Goal: Task Accomplishment & Management: Use online tool/utility

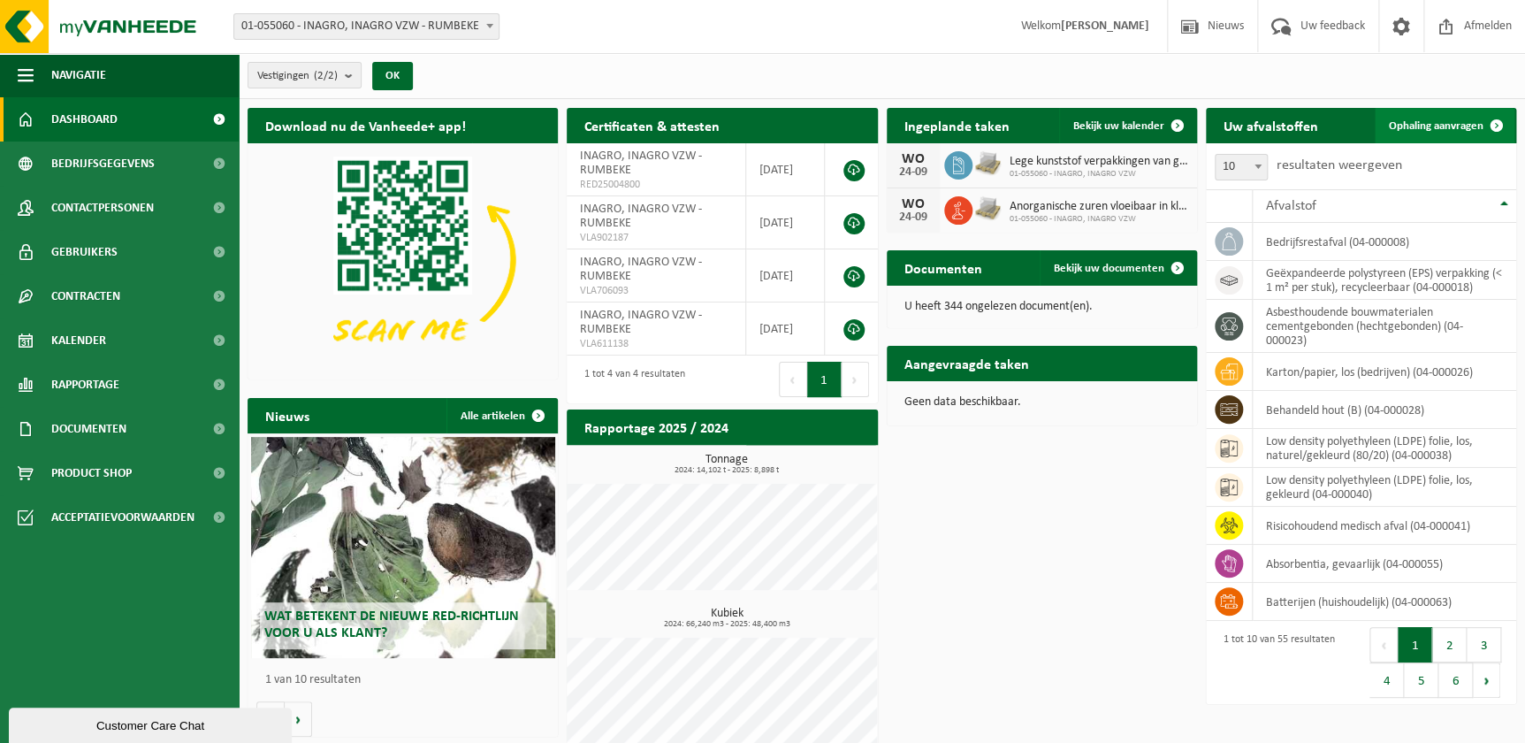
click at [1479, 125] on span at bounding box center [1496, 125] width 35 height 35
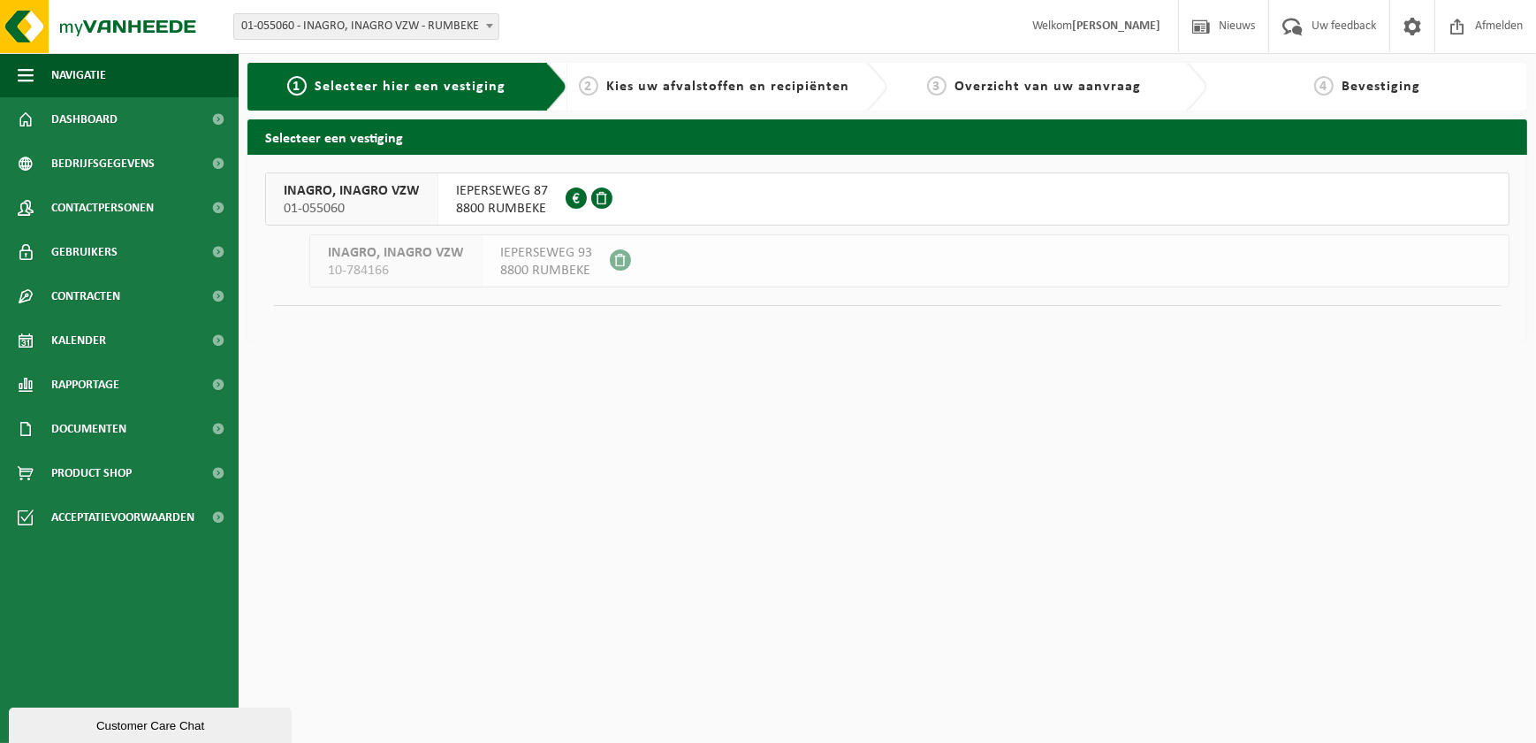
click at [589, 204] on div at bounding box center [591, 198] width 51 height 51
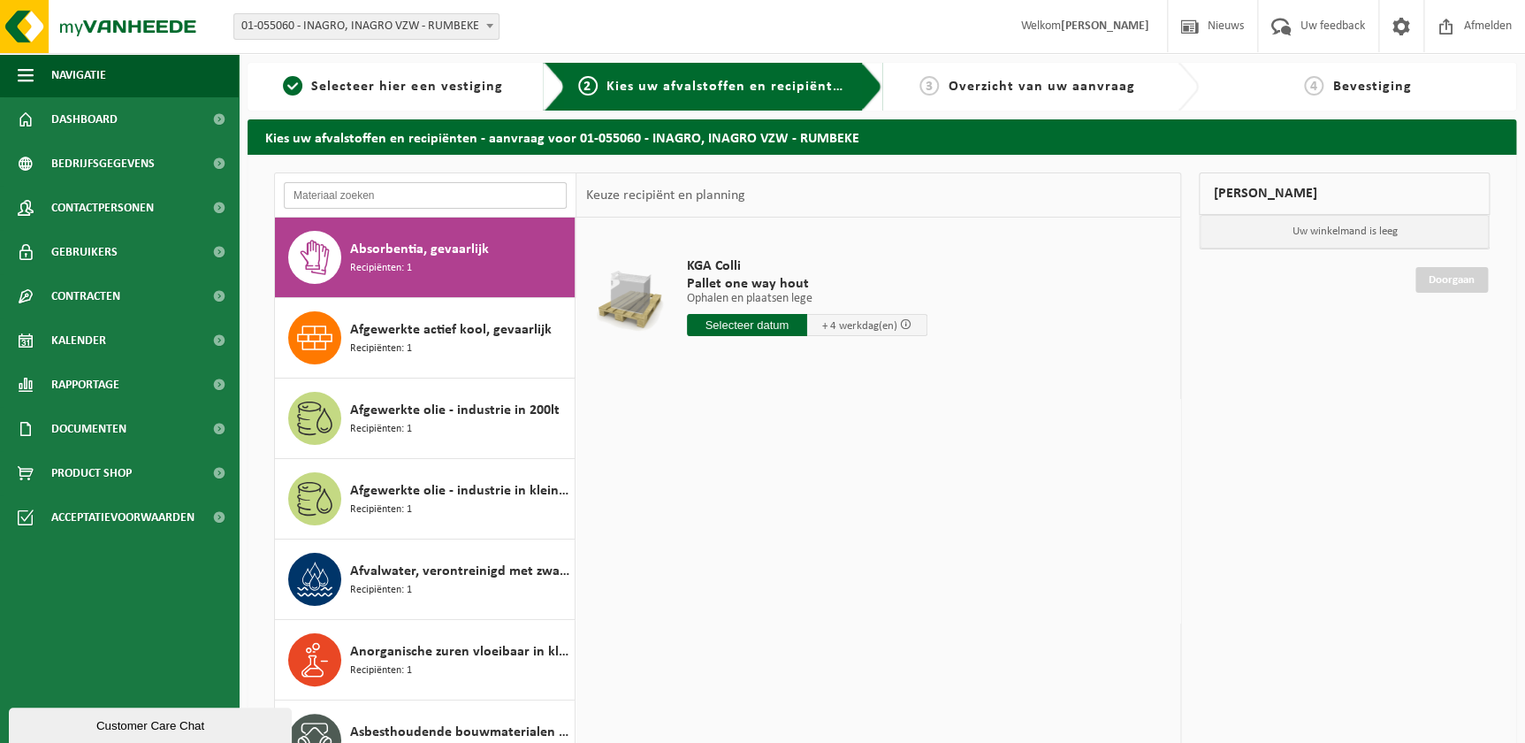
click at [384, 193] on input "text" at bounding box center [425, 195] width 283 height 27
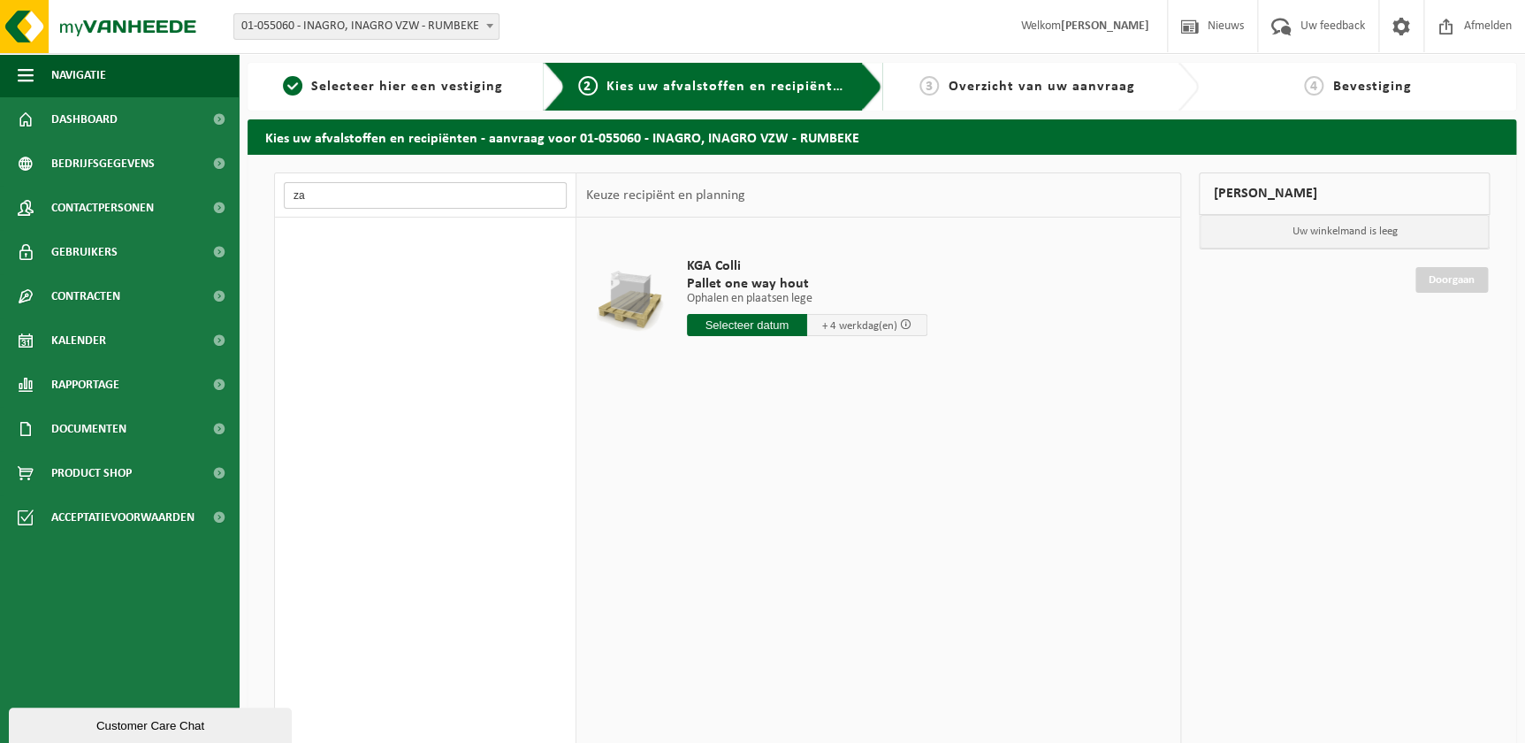
type input "z"
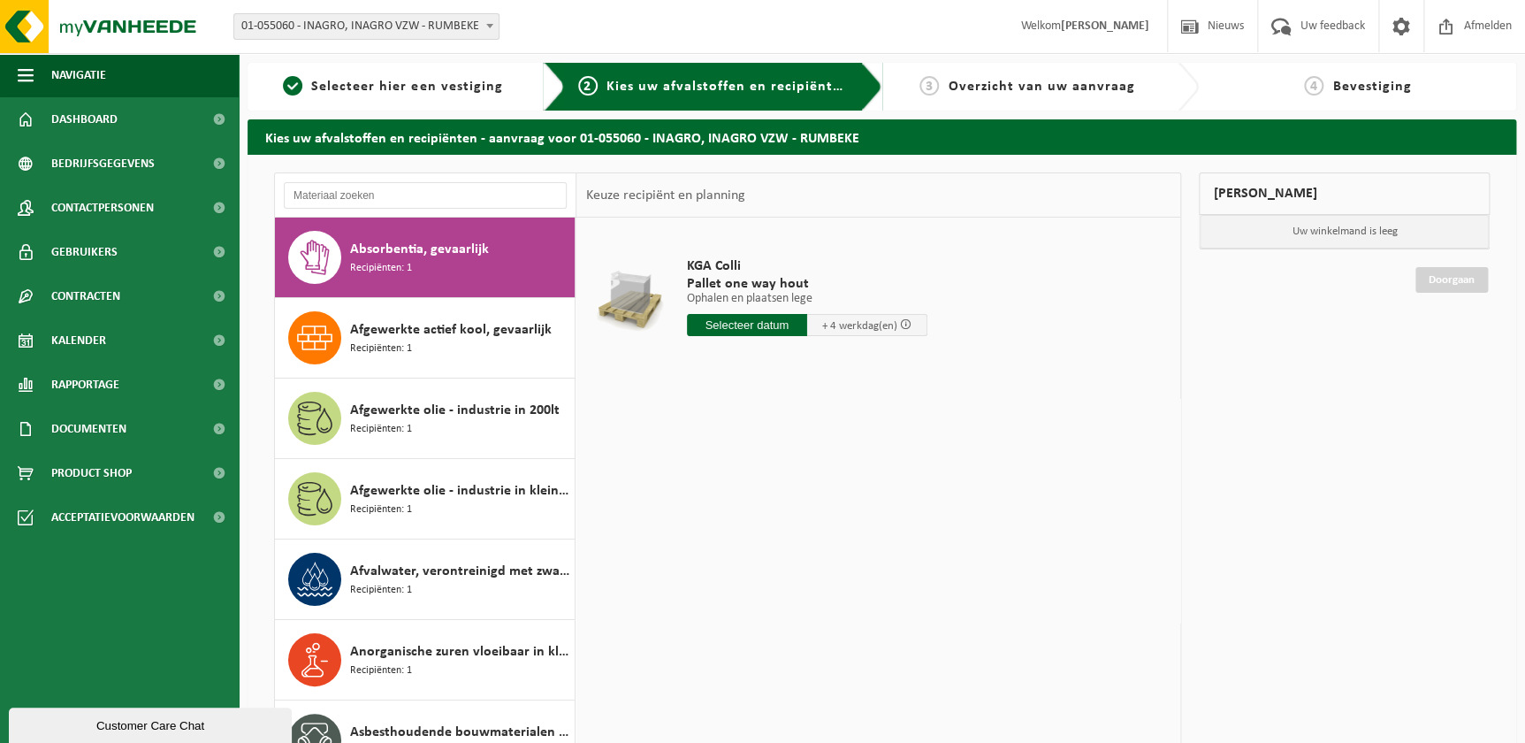
click at [445, 265] on div "Absorbentia, gevaarlijk Recipiënten: 1" at bounding box center [460, 257] width 220 height 53
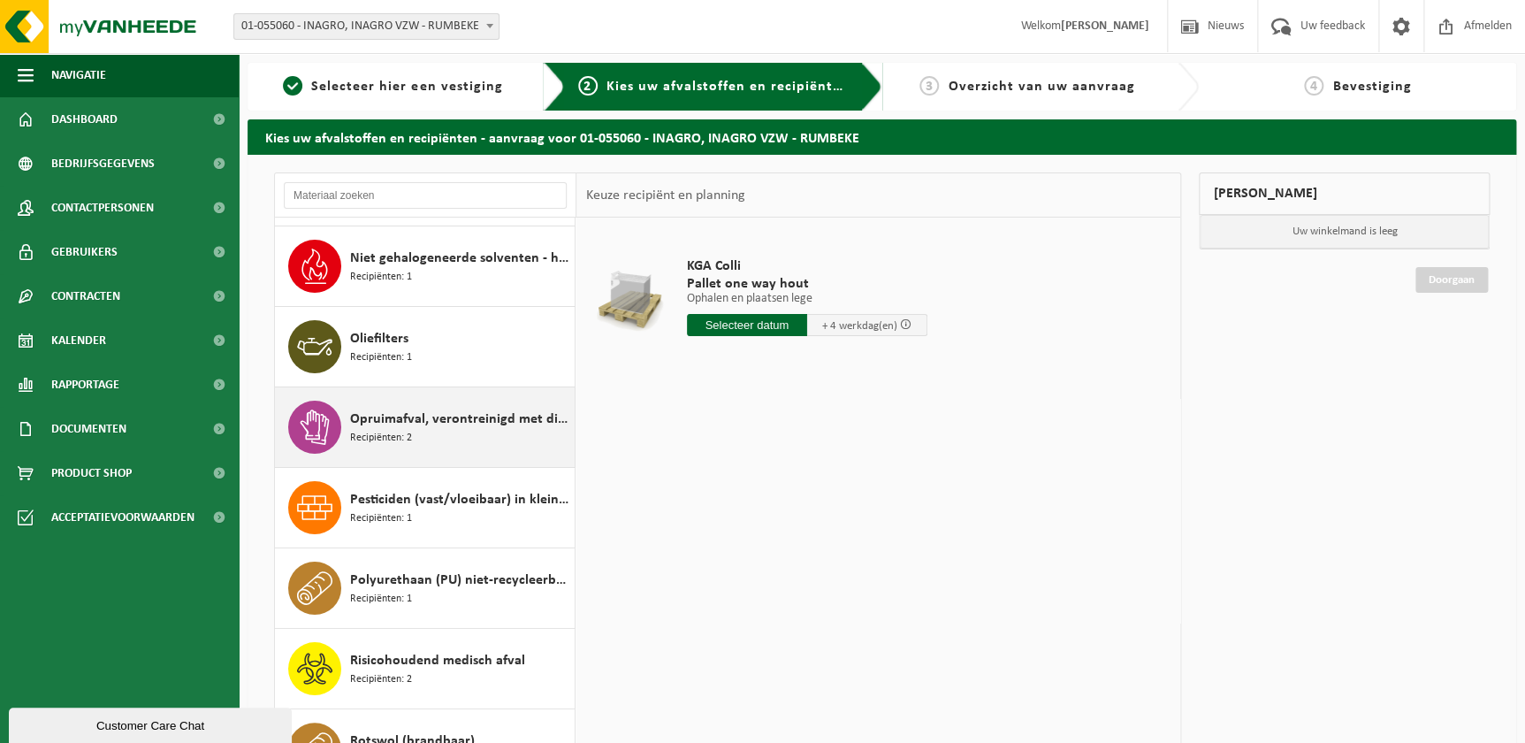
scroll to position [3294, 0]
click at [470, 413] on span "Opruimafval, verontreinigd met diverse gevaarlijke afvalstoffen" at bounding box center [460, 417] width 220 height 21
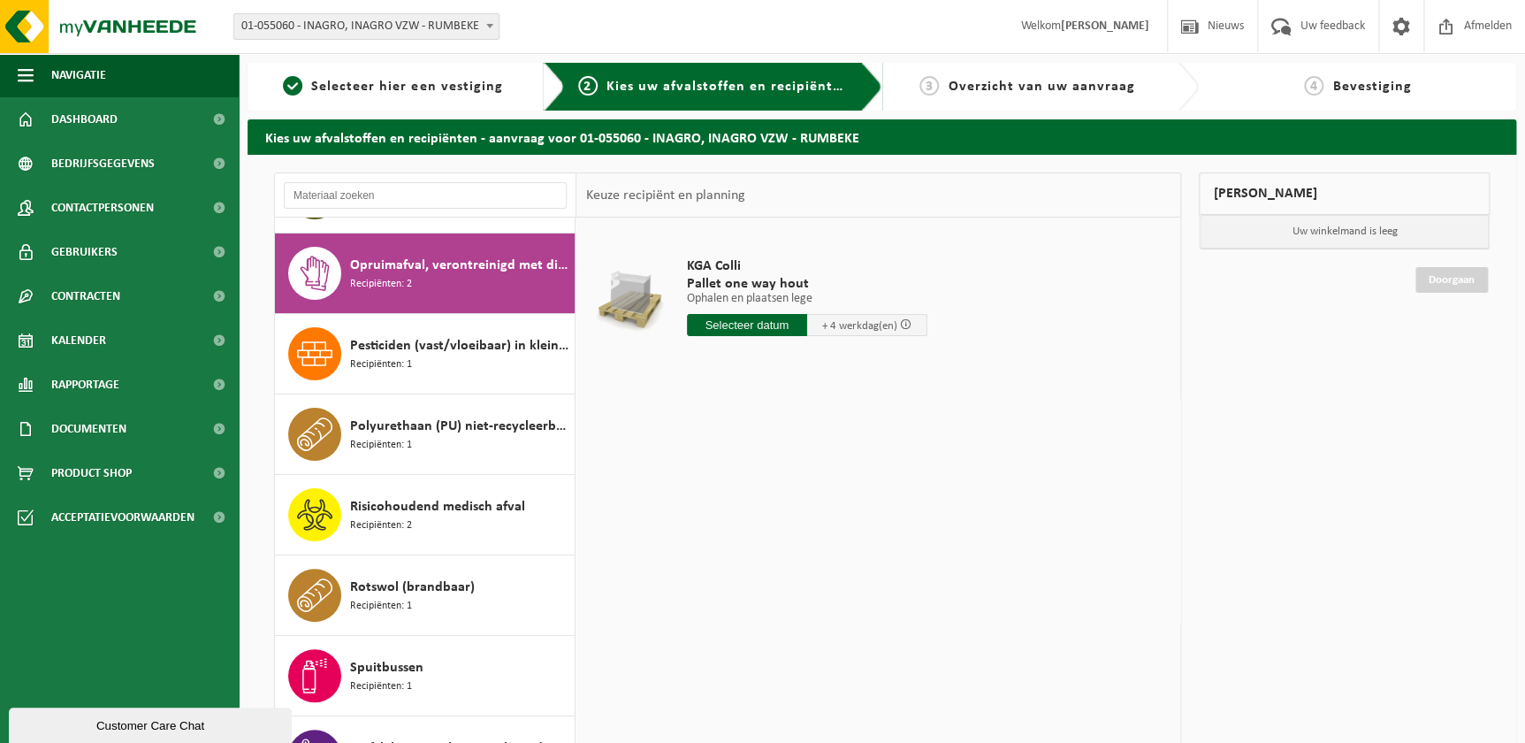
scroll to position [3459, 0]
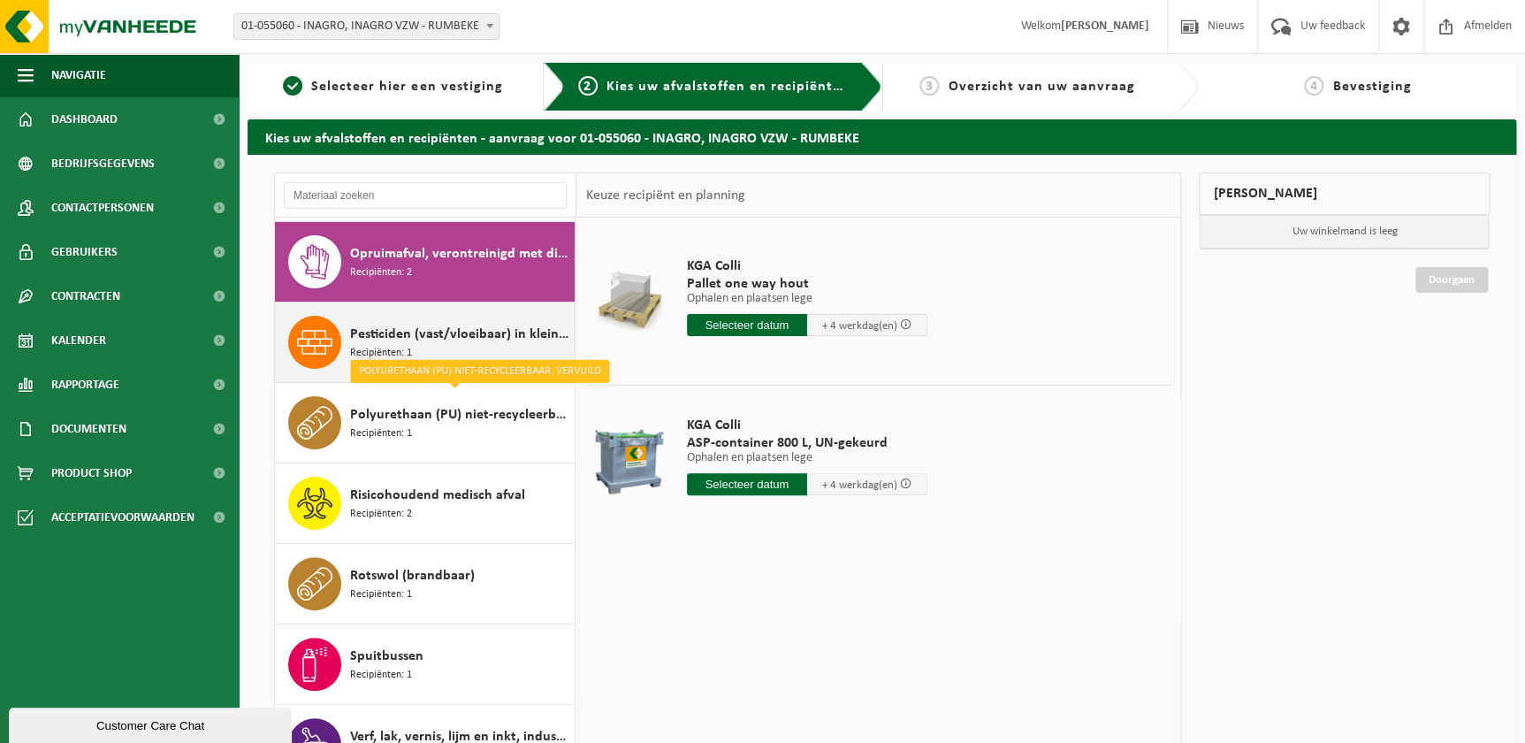
click at [488, 324] on span "Pesticiden (vast/vloeibaar) in kleinverpakking" at bounding box center [460, 334] width 220 height 21
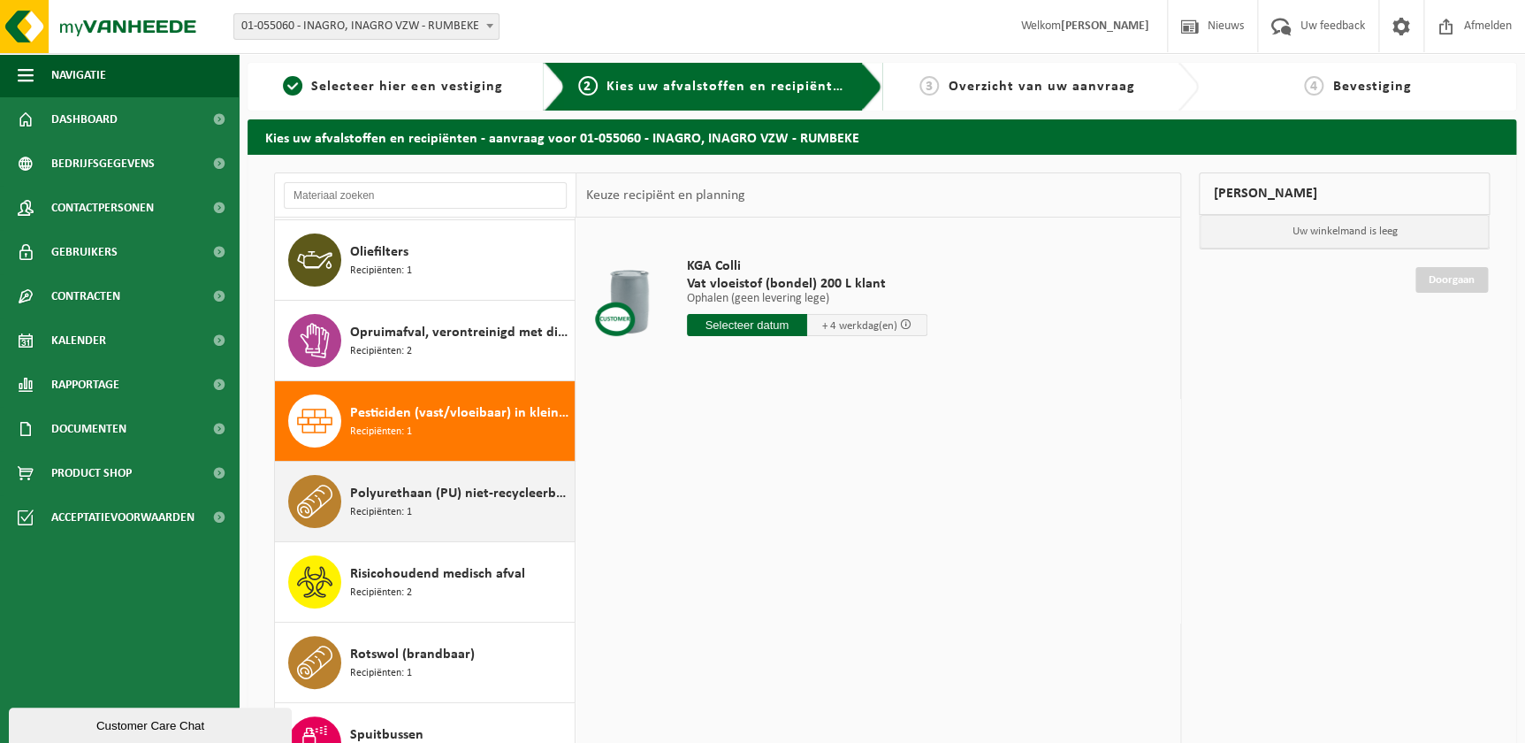
scroll to position [3378, 0]
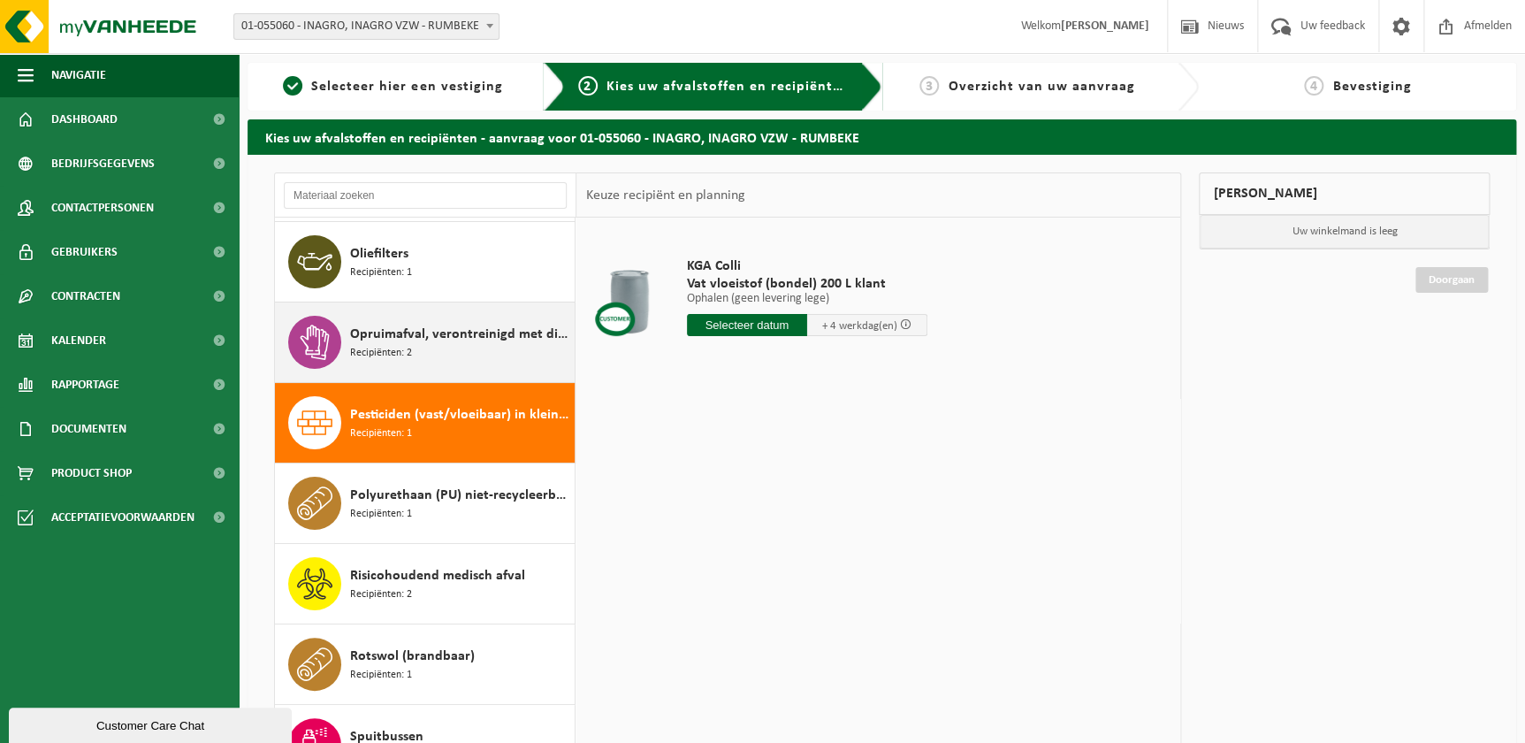
click at [488, 332] on span "Opruimafval, verontreinigd met diverse gevaarlijke afvalstoffen" at bounding box center [460, 334] width 220 height 21
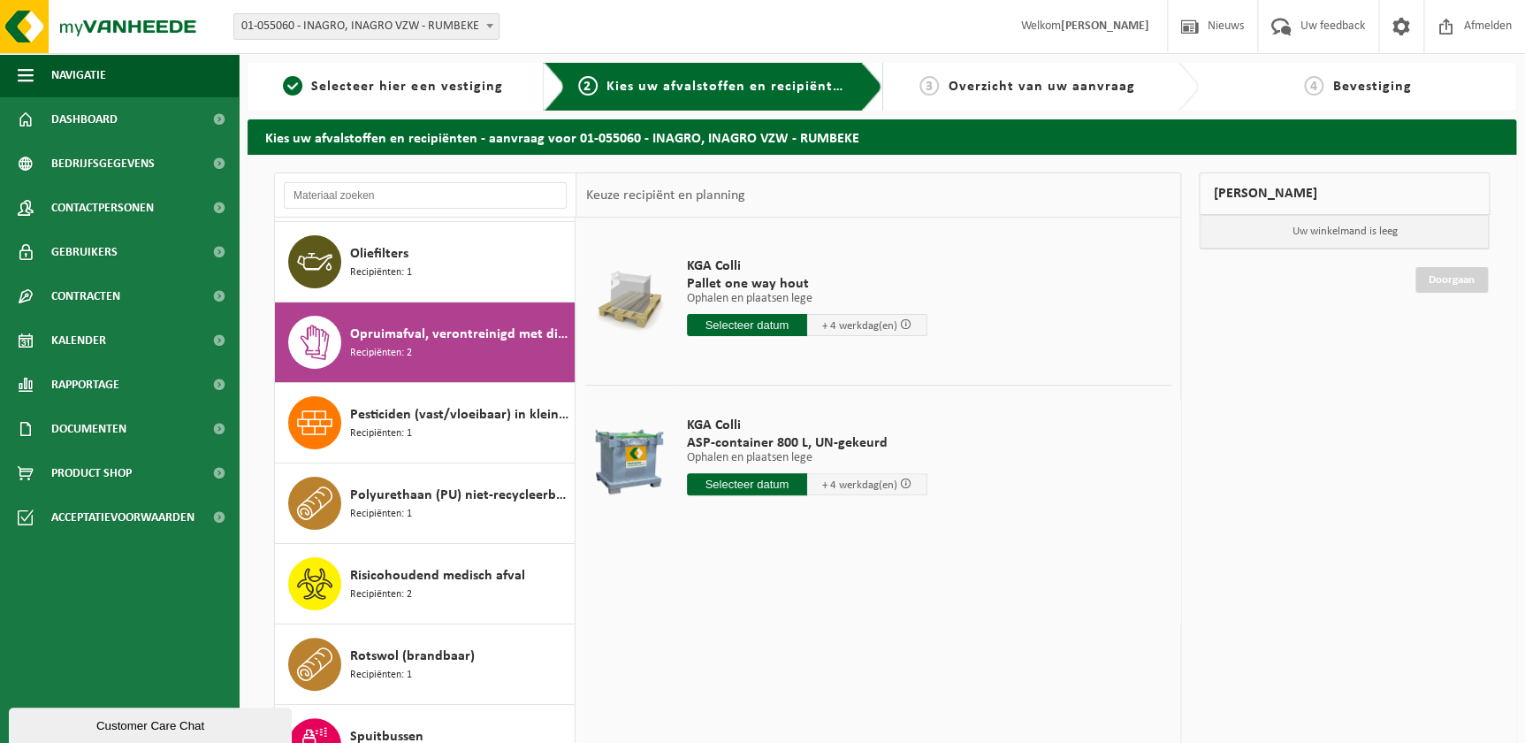
click at [768, 333] on input "text" at bounding box center [747, 325] width 120 height 22
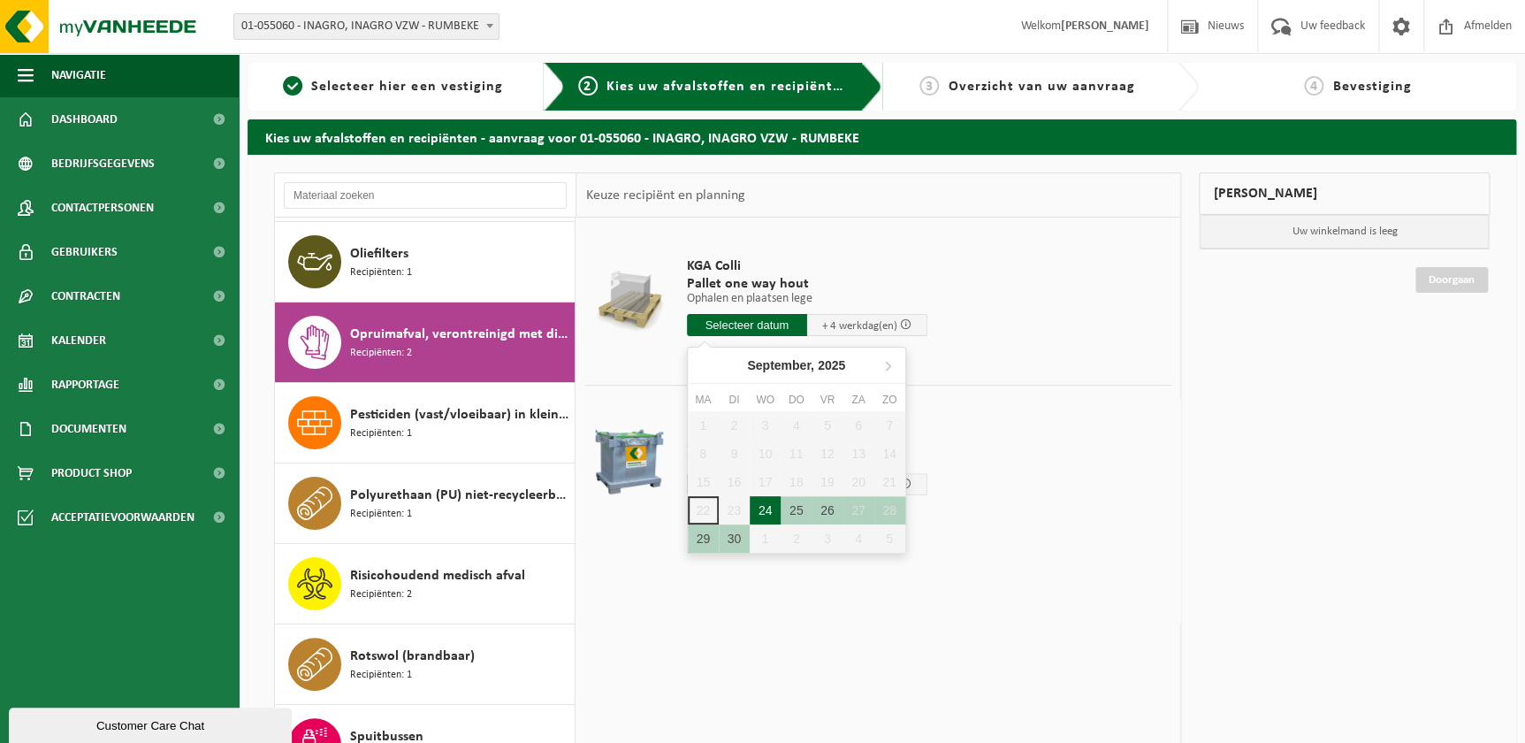
click at [757, 506] on div "24" at bounding box center [765, 510] width 31 height 28
type input "Van 2025-09-24"
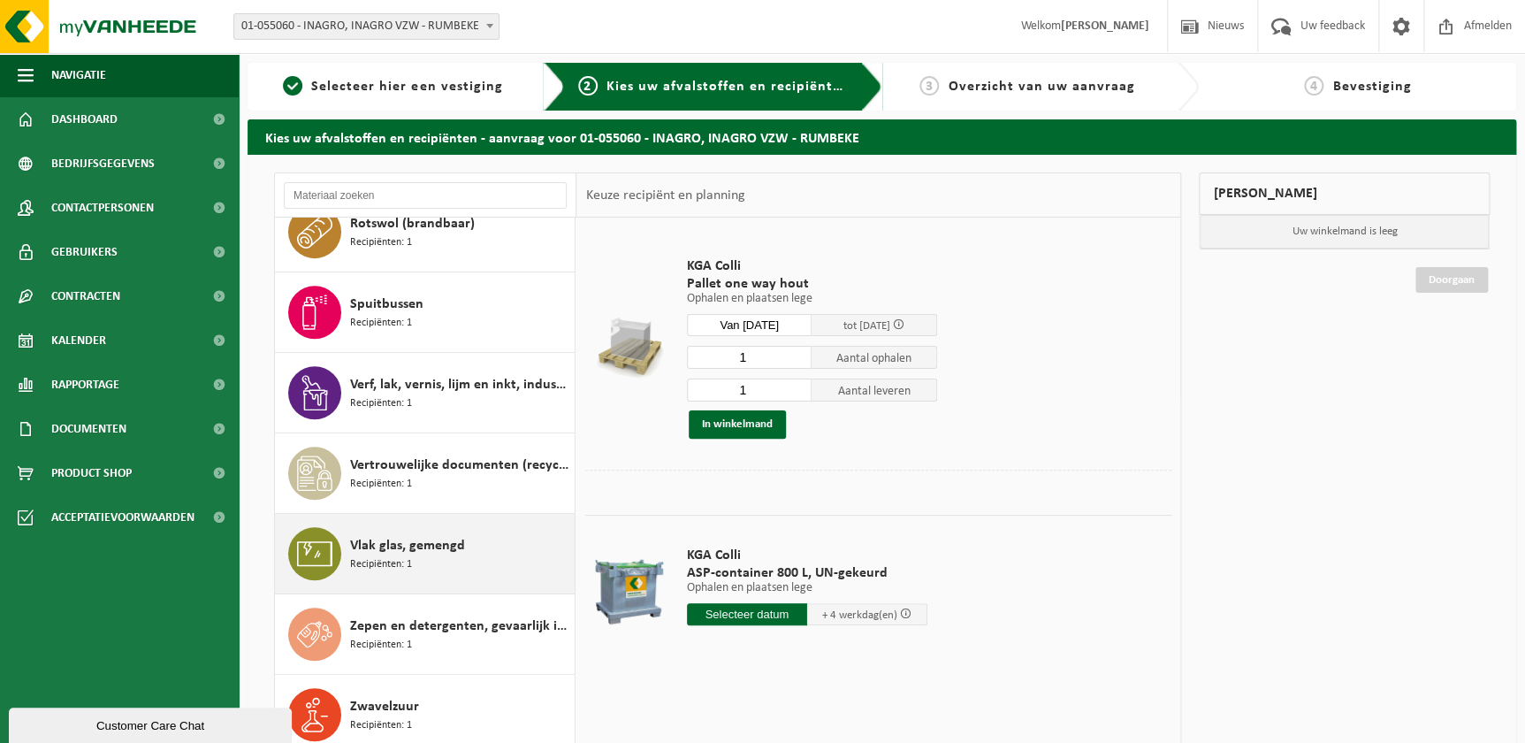
scroll to position [80, 0]
